Goal: Task Accomplishment & Management: Use online tool/utility

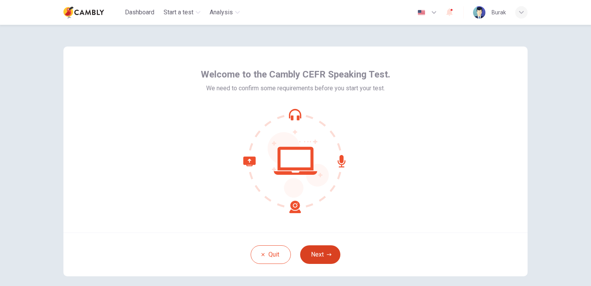
click at [319, 253] on button "Next" at bounding box center [320, 254] width 40 height 19
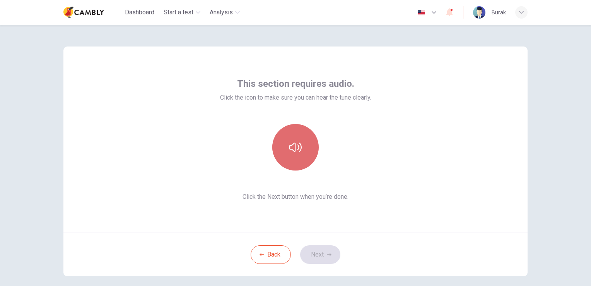
click at [290, 153] on icon "button" at bounding box center [296, 147] width 12 height 12
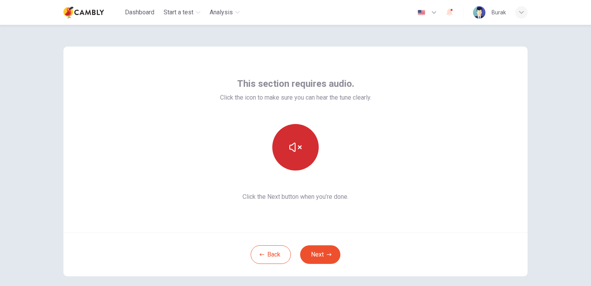
click at [291, 151] on icon "button" at bounding box center [296, 146] width 12 height 9
click at [329, 252] on icon "button" at bounding box center [329, 254] width 5 height 5
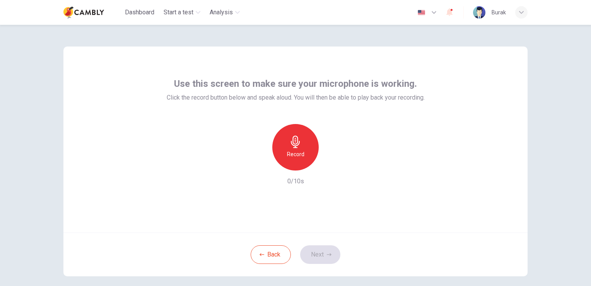
click at [294, 149] on div "Record" at bounding box center [296, 147] width 46 height 46
click at [293, 146] on icon "button" at bounding box center [295, 141] width 9 height 12
click at [327, 165] on icon "button" at bounding box center [331, 164] width 8 height 8
click at [295, 145] on icon "button" at bounding box center [296, 141] width 12 height 12
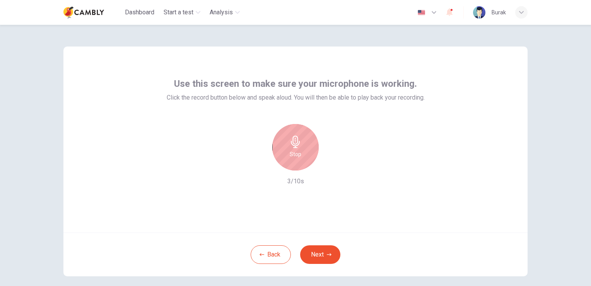
click at [295, 145] on icon "button" at bounding box center [296, 141] width 12 height 12
click at [327, 164] on icon "button" at bounding box center [331, 164] width 8 height 8
click at [330, 163] on icon "button" at bounding box center [331, 164] width 3 height 5
click at [299, 149] on h6 "Record" at bounding box center [295, 153] width 17 height 9
click at [295, 148] on div "Stop" at bounding box center [296, 147] width 46 height 46
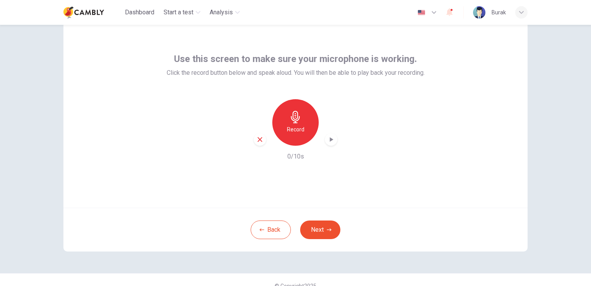
scroll to position [36, 0]
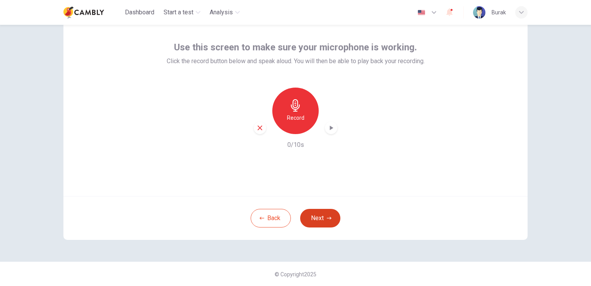
click at [319, 214] on button "Next" at bounding box center [320, 218] width 40 height 19
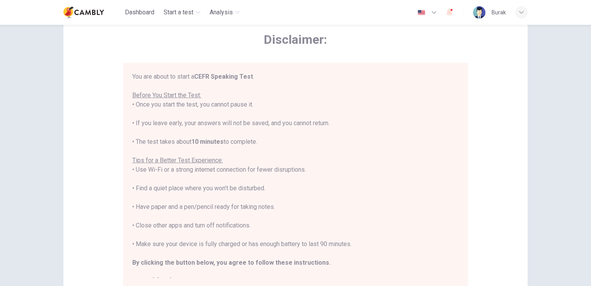
click at [243, 139] on div "You are about to start a CEFR Speaking Test . Before You Start the Test: • Once…" at bounding box center [295, 179] width 327 height 214
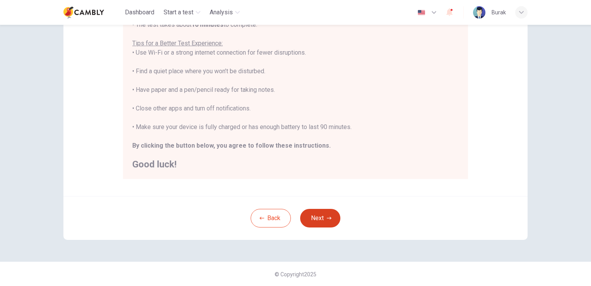
click at [327, 216] on icon "button" at bounding box center [329, 218] width 5 height 5
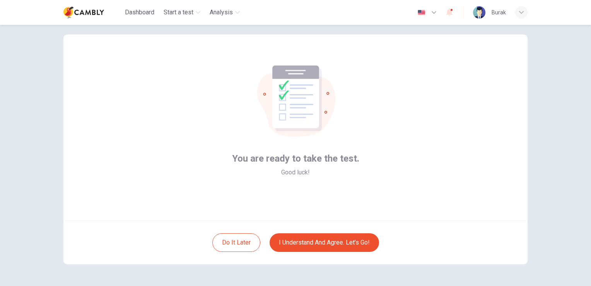
scroll to position [0, 0]
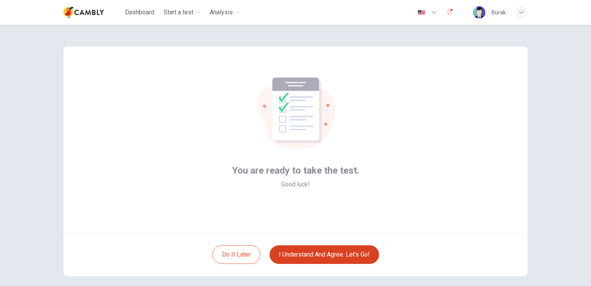
click at [351, 251] on button "I understand and agree. Let’s go!" at bounding box center [325, 254] width 110 height 19
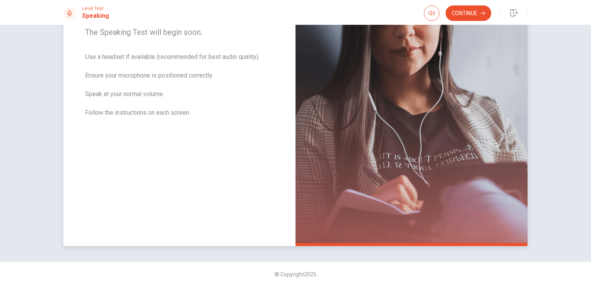
scroll to position [55, 0]
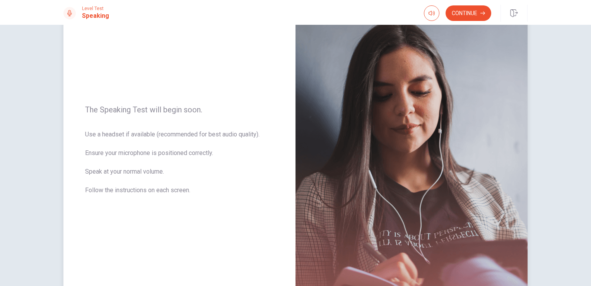
click at [210, 166] on span "Use a headset if available (recommended for best audio quality). Ensure your mi…" at bounding box center [179, 167] width 189 height 74
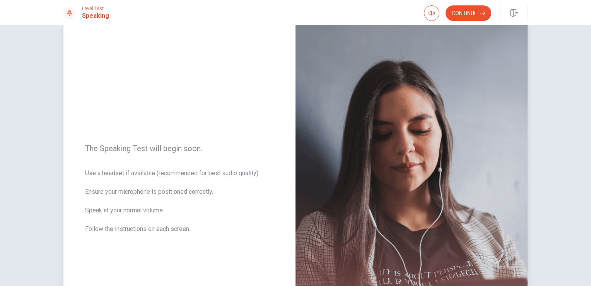
scroll to position [0, 0]
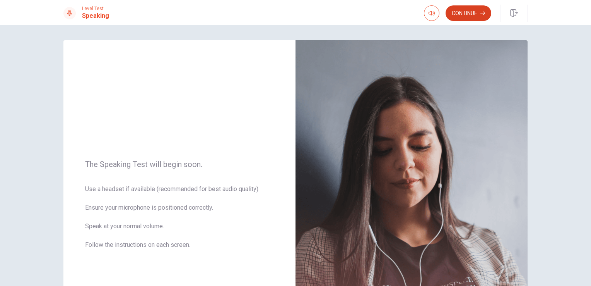
click at [469, 13] on button "Continue" at bounding box center [469, 12] width 46 height 15
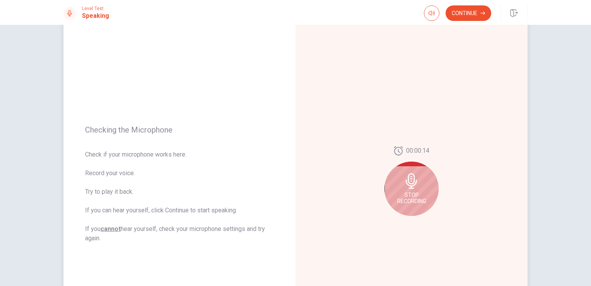
scroll to position [39, 0]
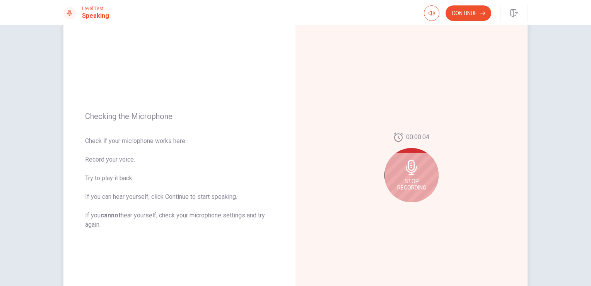
click at [410, 184] on span "Stop Recording" at bounding box center [412, 184] width 29 height 12
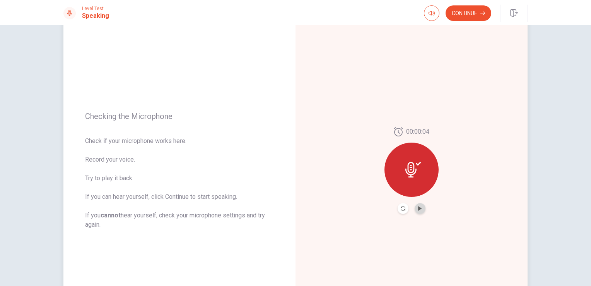
click at [421, 207] on button "Play Audio" at bounding box center [420, 208] width 11 height 11
click at [465, 15] on button "Continue" at bounding box center [469, 12] width 46 height 15
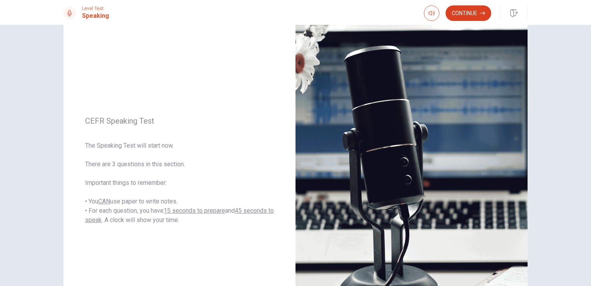
click at [480, 16] on button "Continue" at bounding box center [469, 12] width 46 height 15
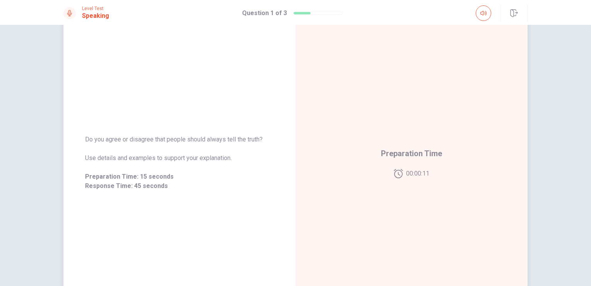
scroll to position [116, 0]
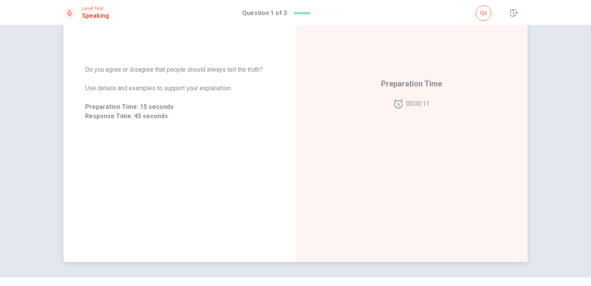
drag, startPoint x: 183, startPoint y: 163, endPoint x: 181, endPoint y: 155, distance: 8.7
click at [183, 160] on div "Do you agree or disagree that people should always tell the truth? Use details …" at bounding box center [179, 93] width 232 height 338
click at [155, 114] on span "Response Time: 45 seconds" at bounding box center [179, 115] width 189 height 9
click at [421, 118] on div "Preparation Time 00:00:10" at bounding box center [412, 93] width 232 height 338
click at [419, 106] on span "00:00:10" at bounding box center [417, 103] width 23 height 9
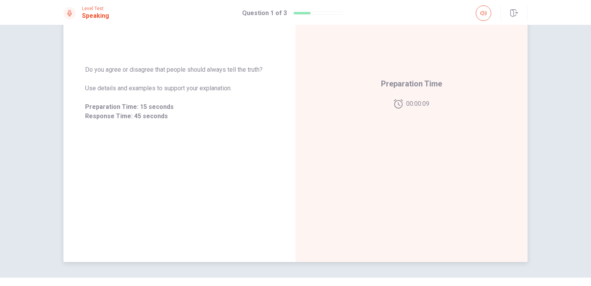
click at [420, 89] on span "Preparation Time" at bounding box center [411, 83] width 61 height 12
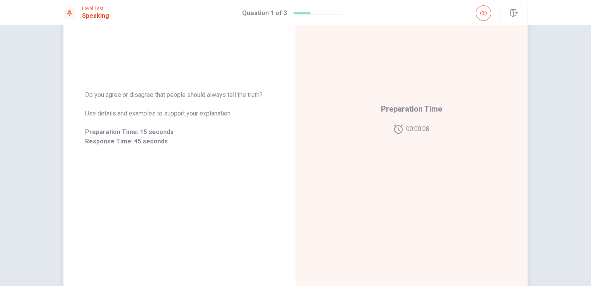
scroll to position [77, 0]
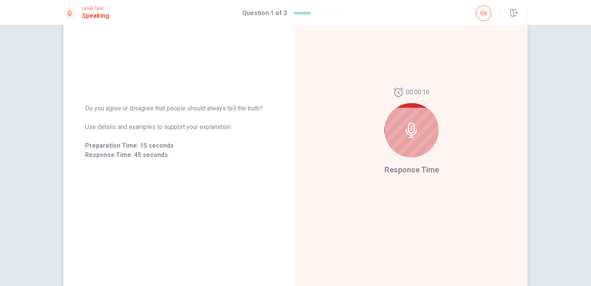
click at [415, 132] on icon at bounding box center [411, 129] width 11 height 15
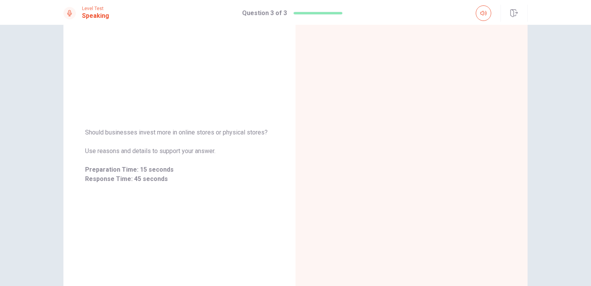
scroll to position [55, 0]
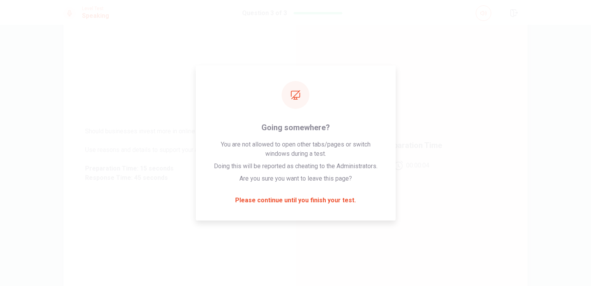
click at [413, 129] on div "Preparation Time 00:00:04" at bounding box center [412, 155] width 232 height 338
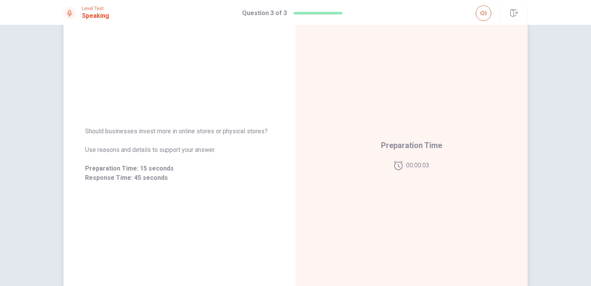
click at [410, 145] on span "Preparation Time" at bounding box center [411, 145] width 61 height 12
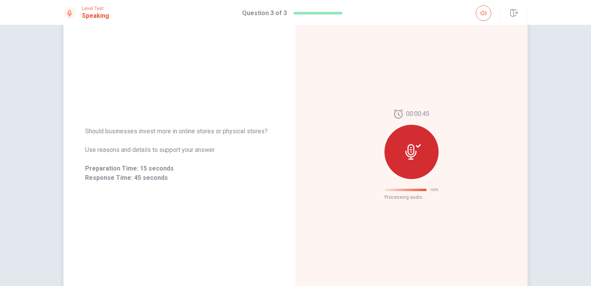
scroll to position [0, 0]
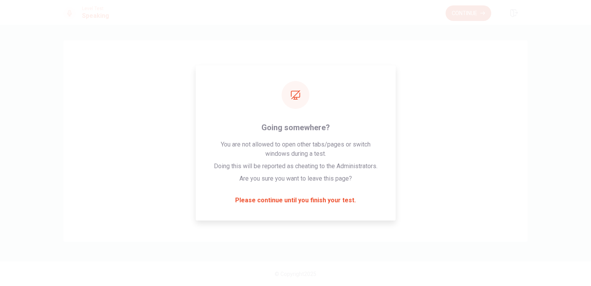
click at [462, 20] on button "Continue" at bounding box center [469, 12] width 46 height 15
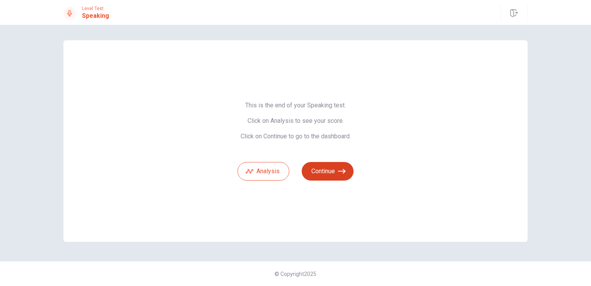
click at [343, 175] on icon "button" at bounding box center [342, 171] width 8 height 8
